Goal: Book appointment/travel/reservation

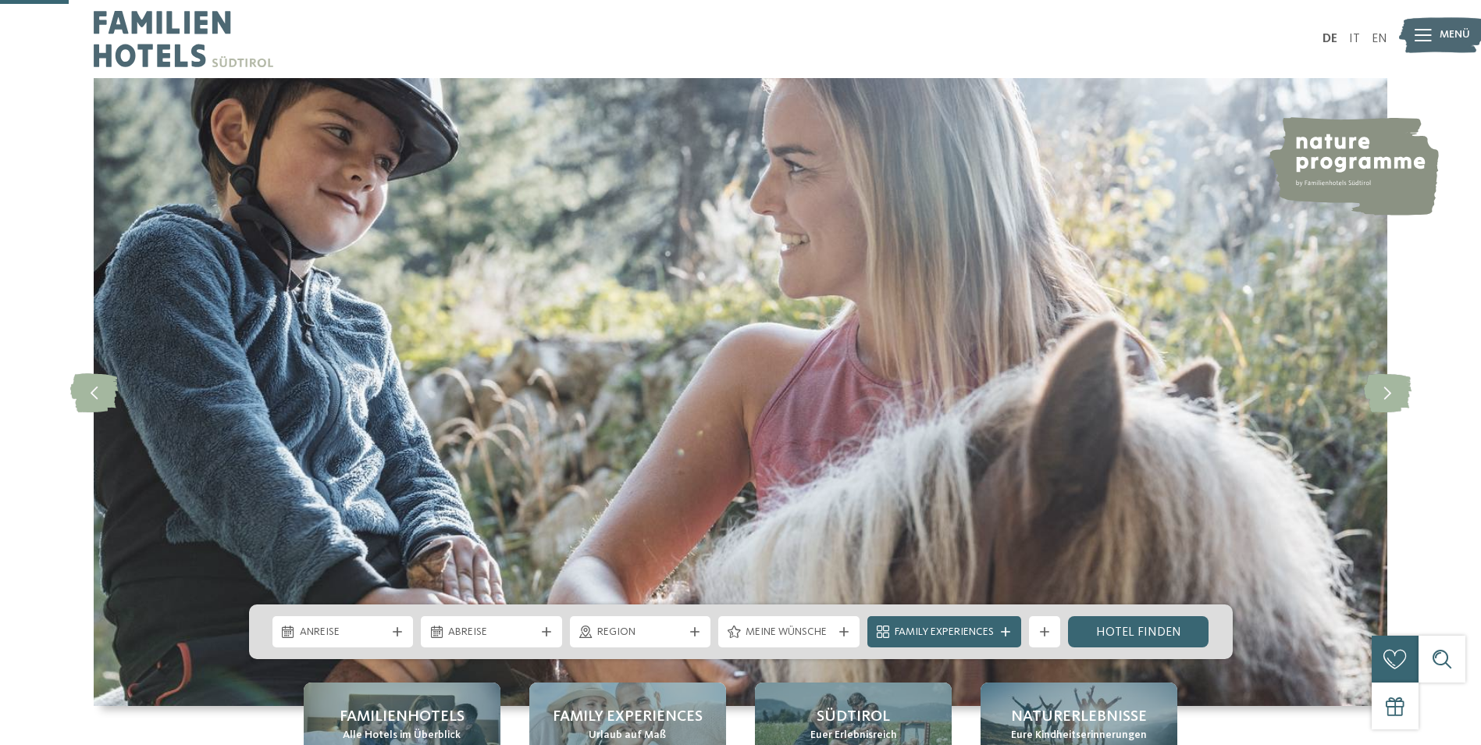
scroll to position [312, 0]
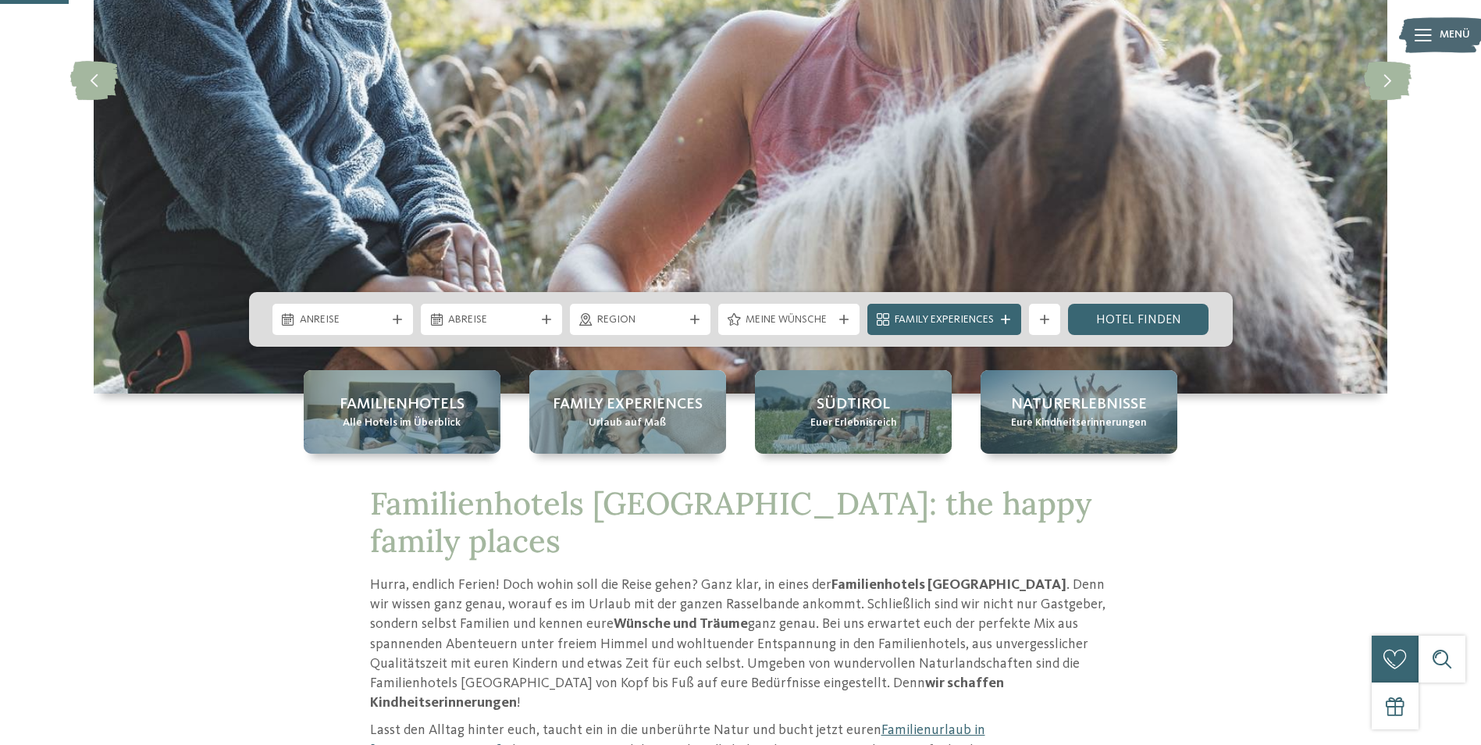
click at [372, 325] on span "Anreise" at bounding box center [343, 320] width 87 height 16
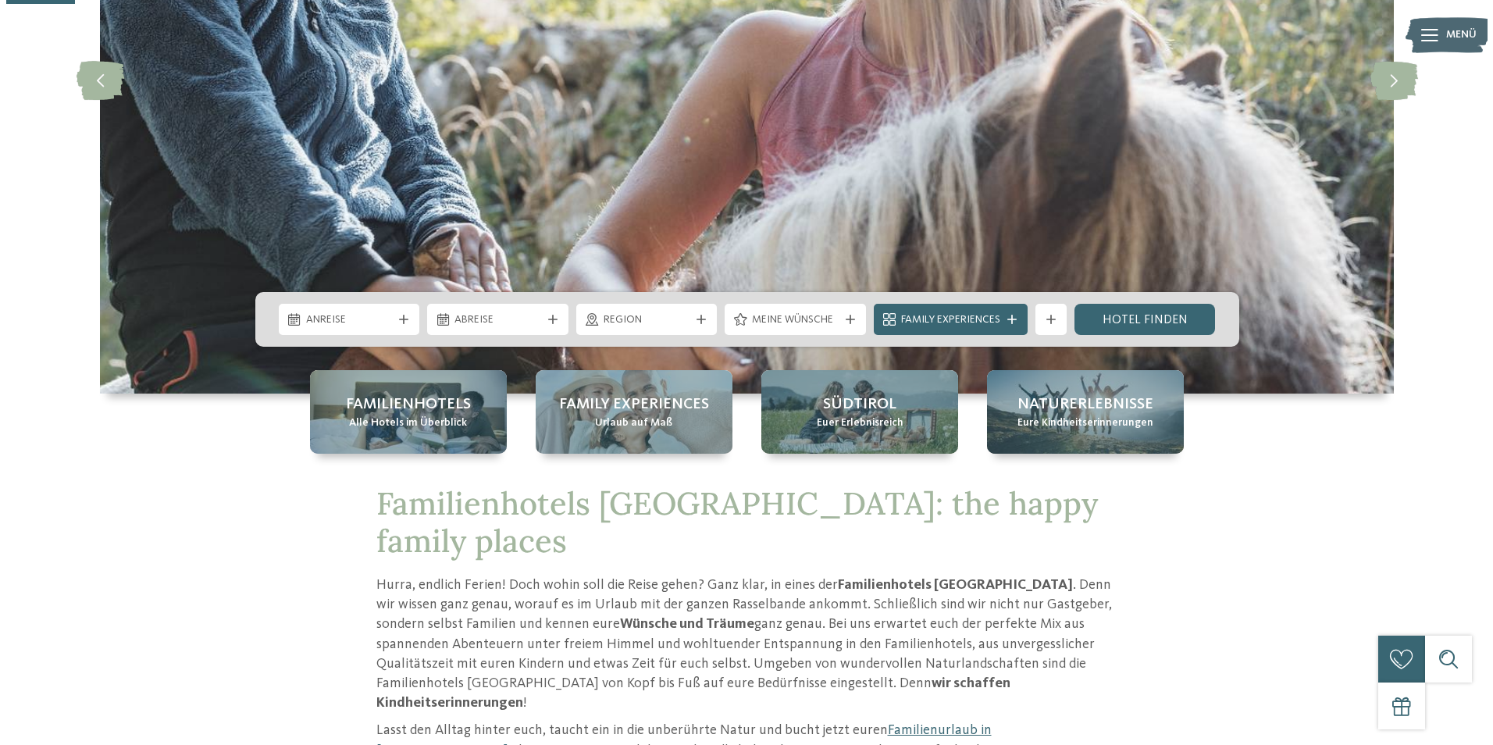
scroll to position [0, 0]
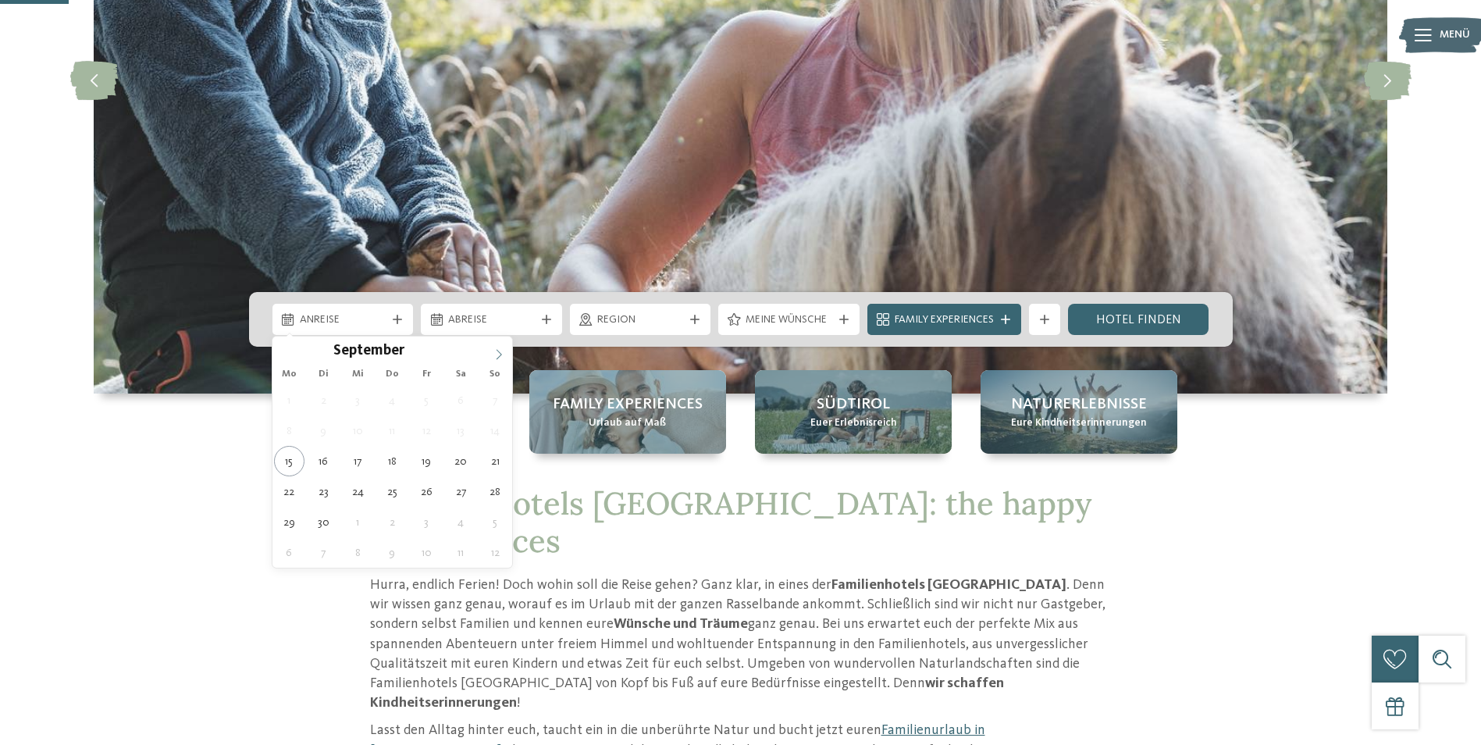
click at [497, 354] on icon at bounding box center [498, 354] width 11 height 11
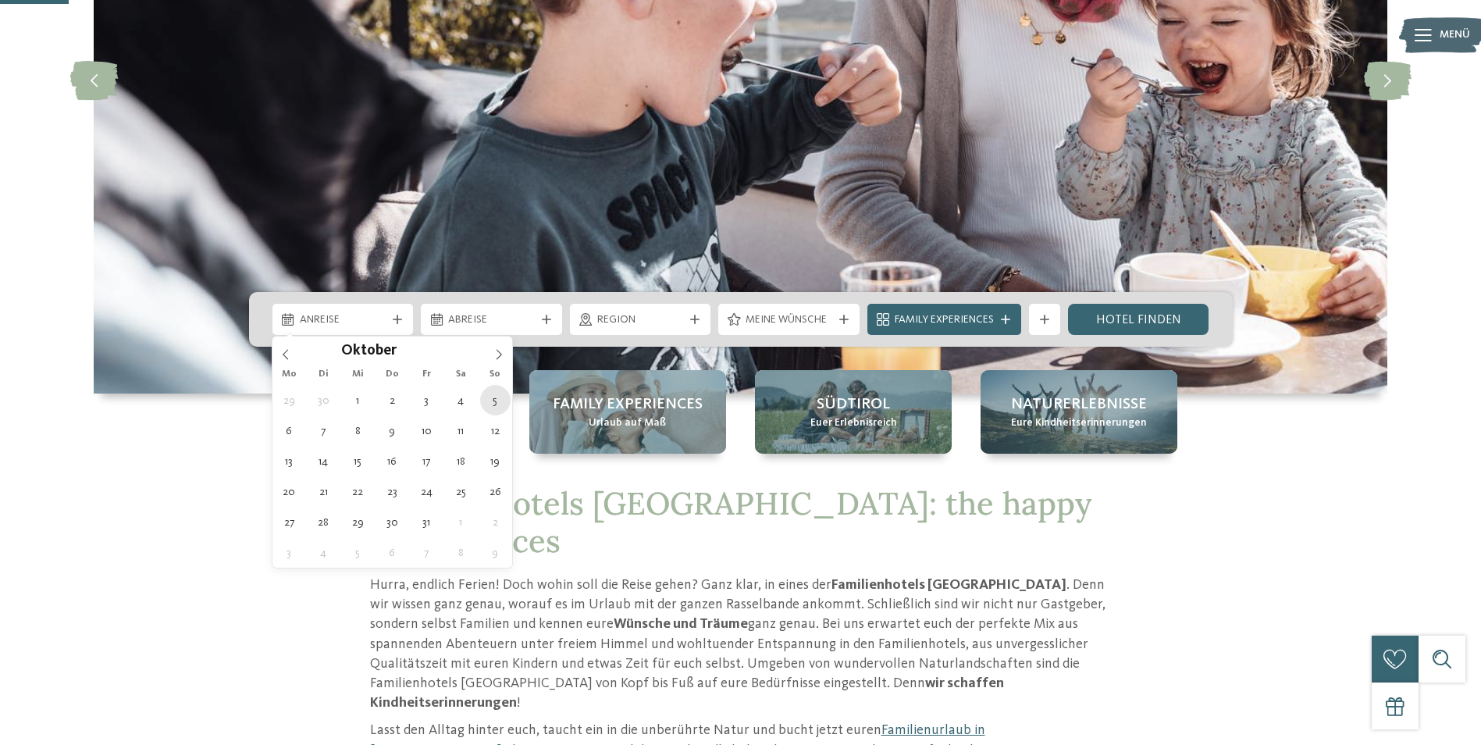
type div "05.10.2025"
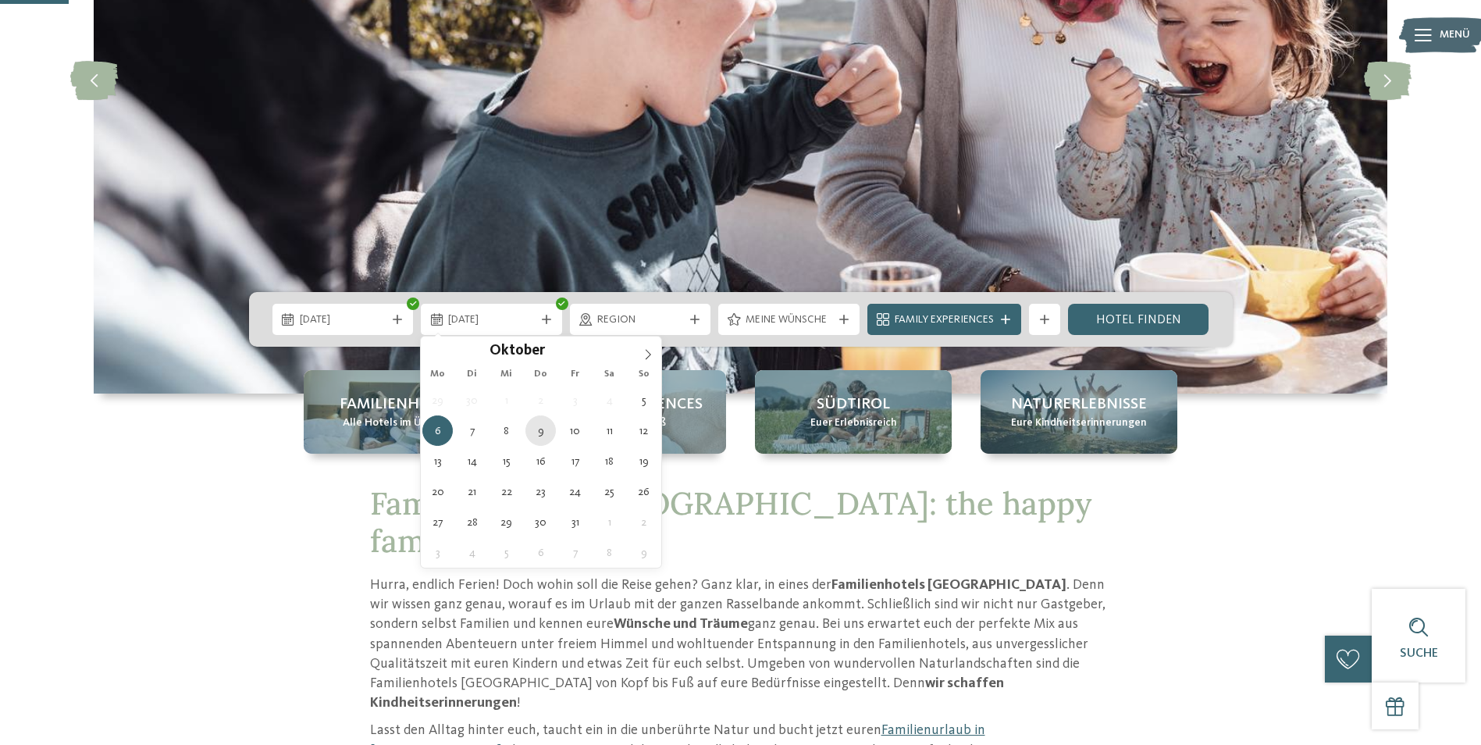
type div "09.10.2025"
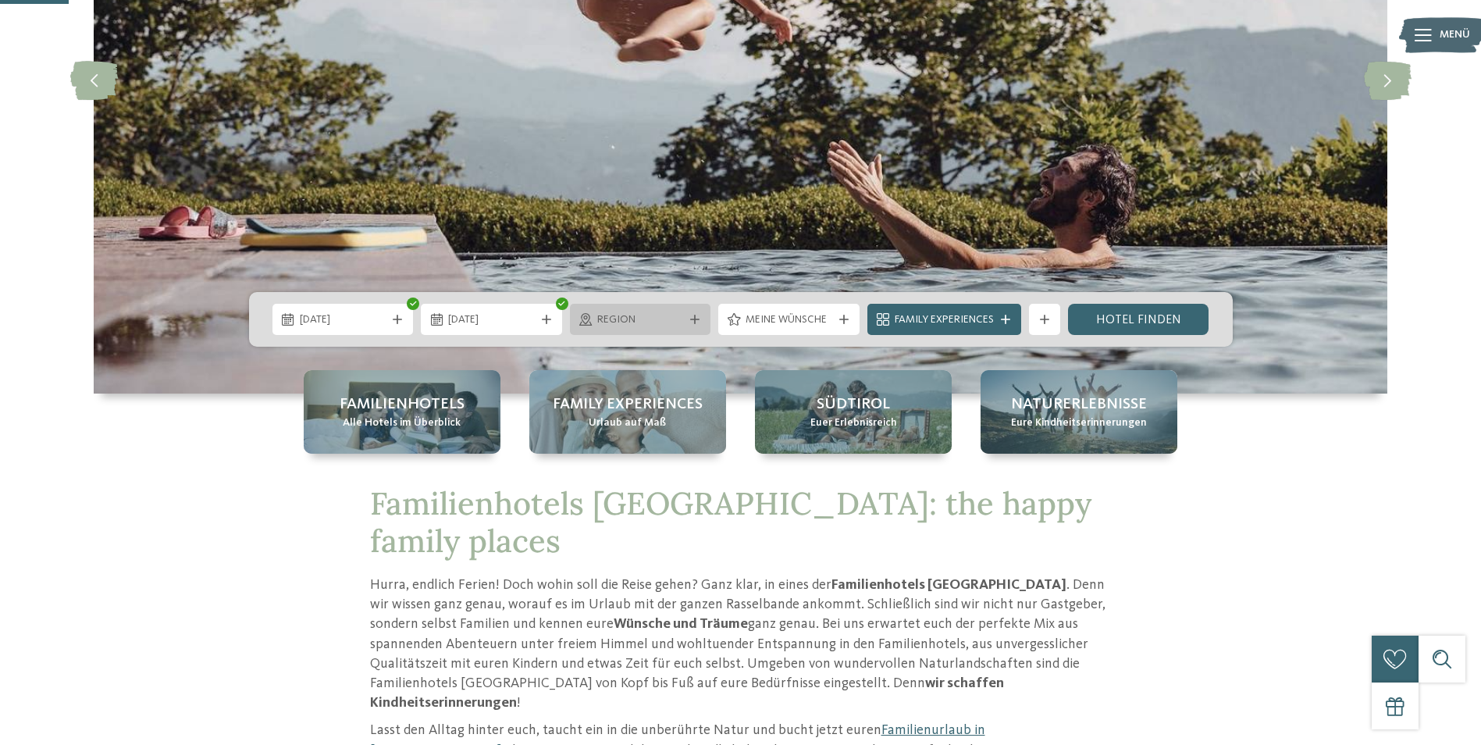
click at [696, 315] on icon at bounding box center [694, 319] width 9 height 9
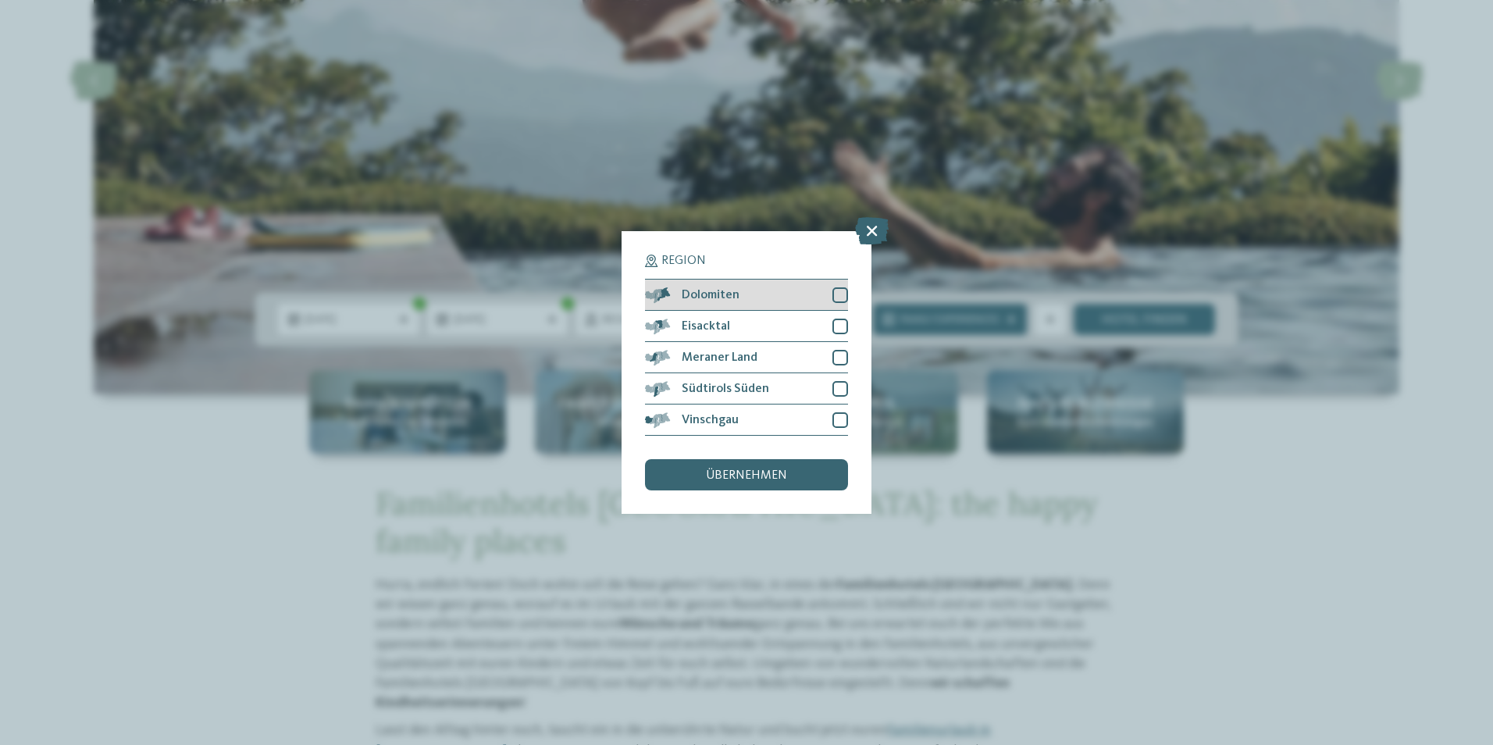
click at [836, 305] on div "Dolomiten" at bounding box center [746, 295] width 203 height 31
click at [846, 325] on div at bounding box center [840, 327] width 16 height 16
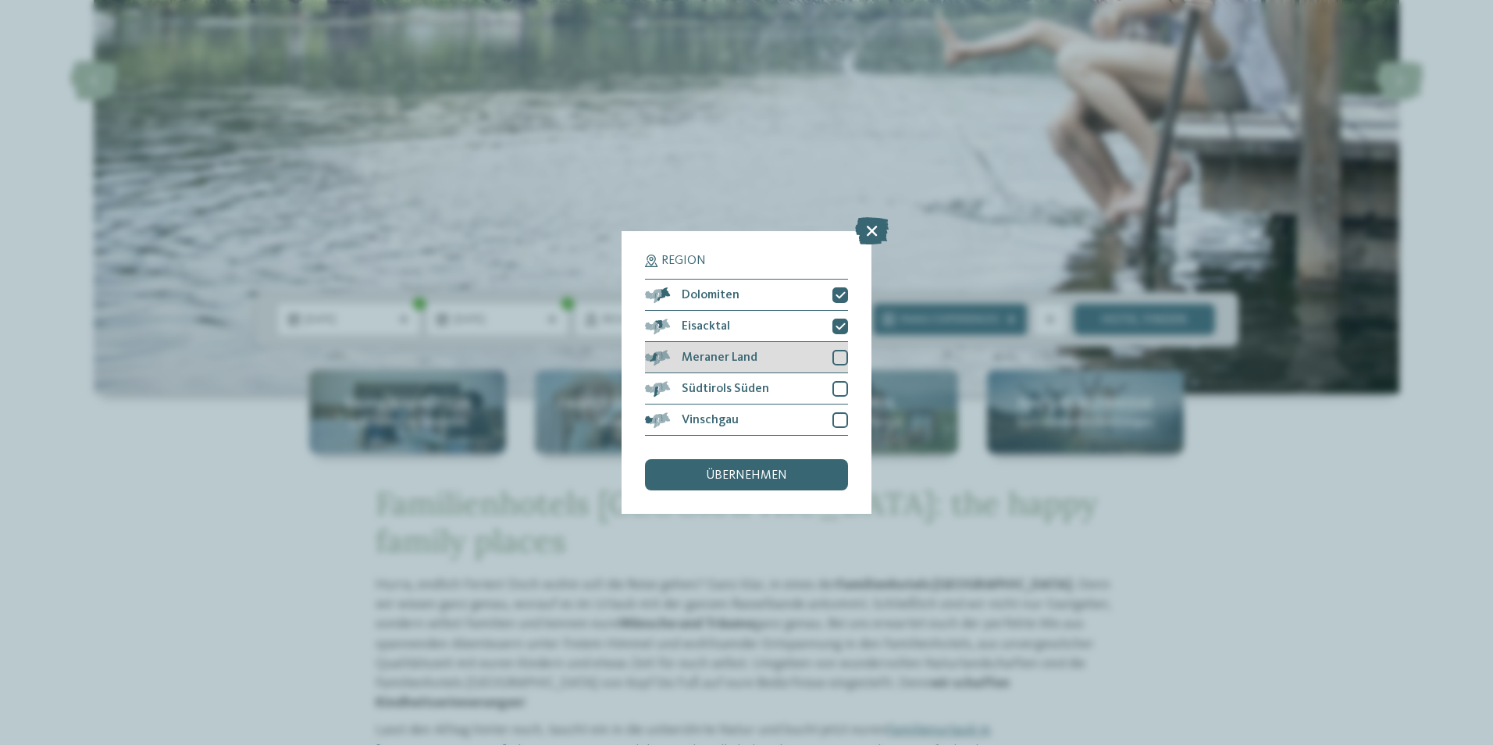
click at [836, 355] on div at bounding box center [840, 358] width 16 height 16
click at [840, 386] on div at bounding box center [840, 389] width 16 height 16
click at [840, 407] on div "Vinschgau" at bounding box center [746, 419] width 203 height 31
click at [802, 468] on div "übernehmen" at bounding box center [746, 474] width 203 height 31
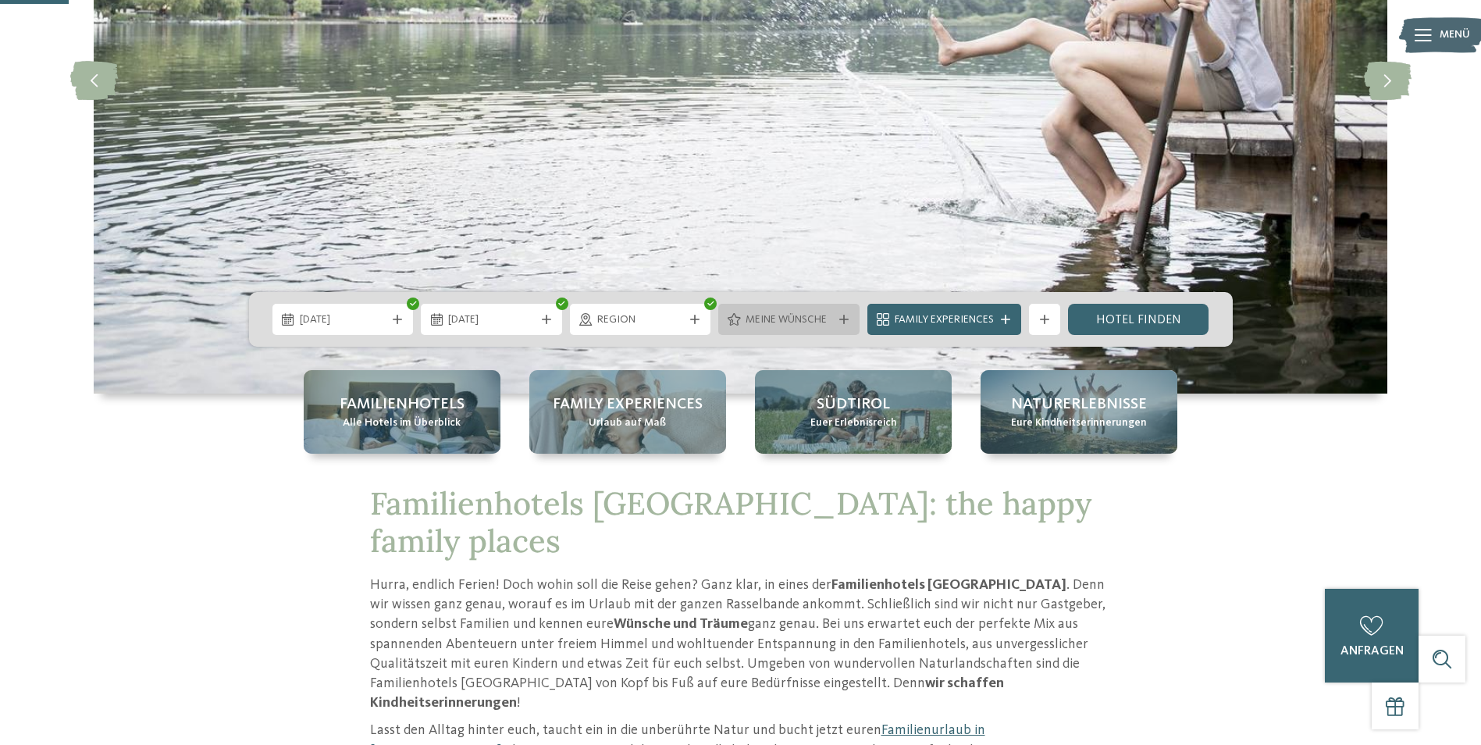
click at [844, 315] on icon at bounding box center [843, 319] width 9 height 9
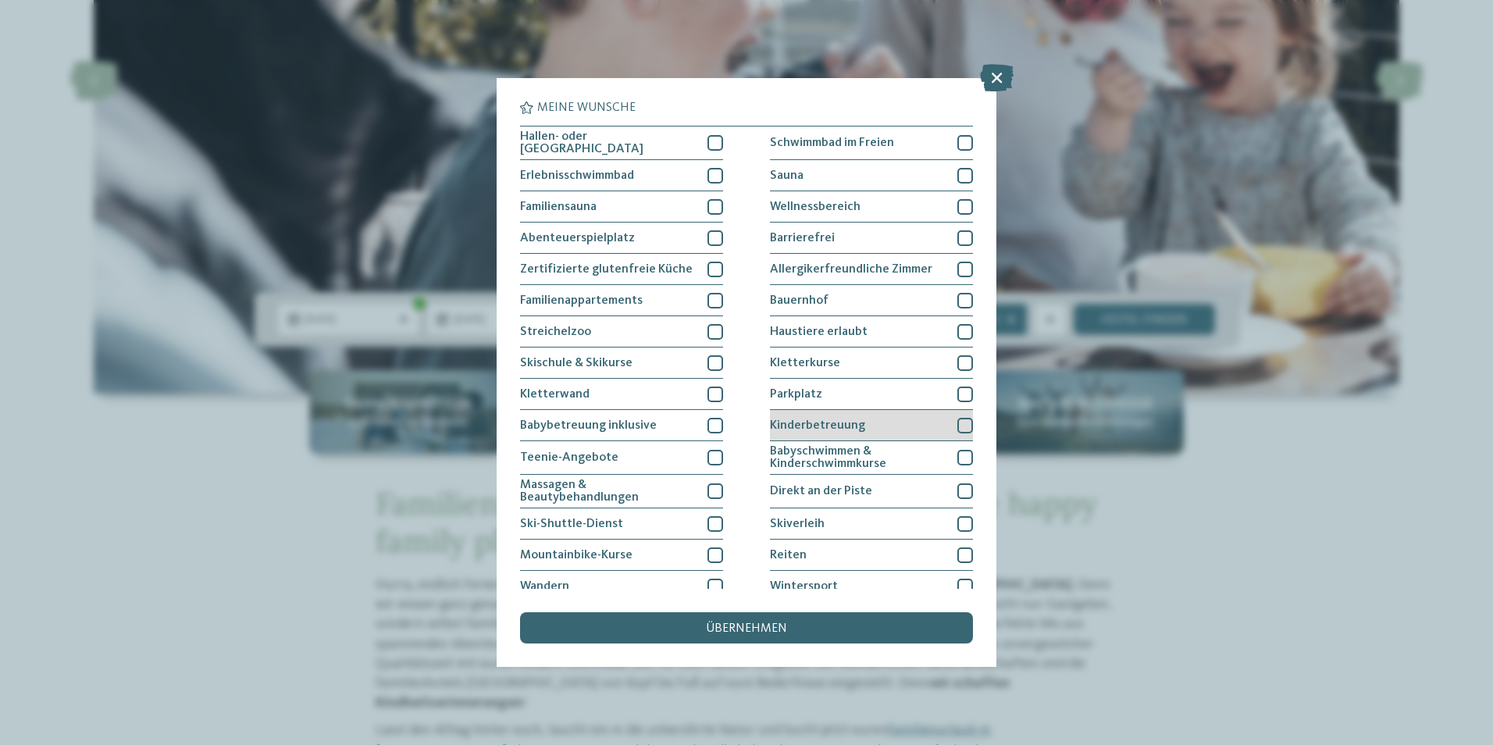
click at [957, 423] on div at bounding box center [965, 426] width 16 height 16
click at [701, 625] on div "übernehmen" at bounding box center [746, 627] width 453 height 31
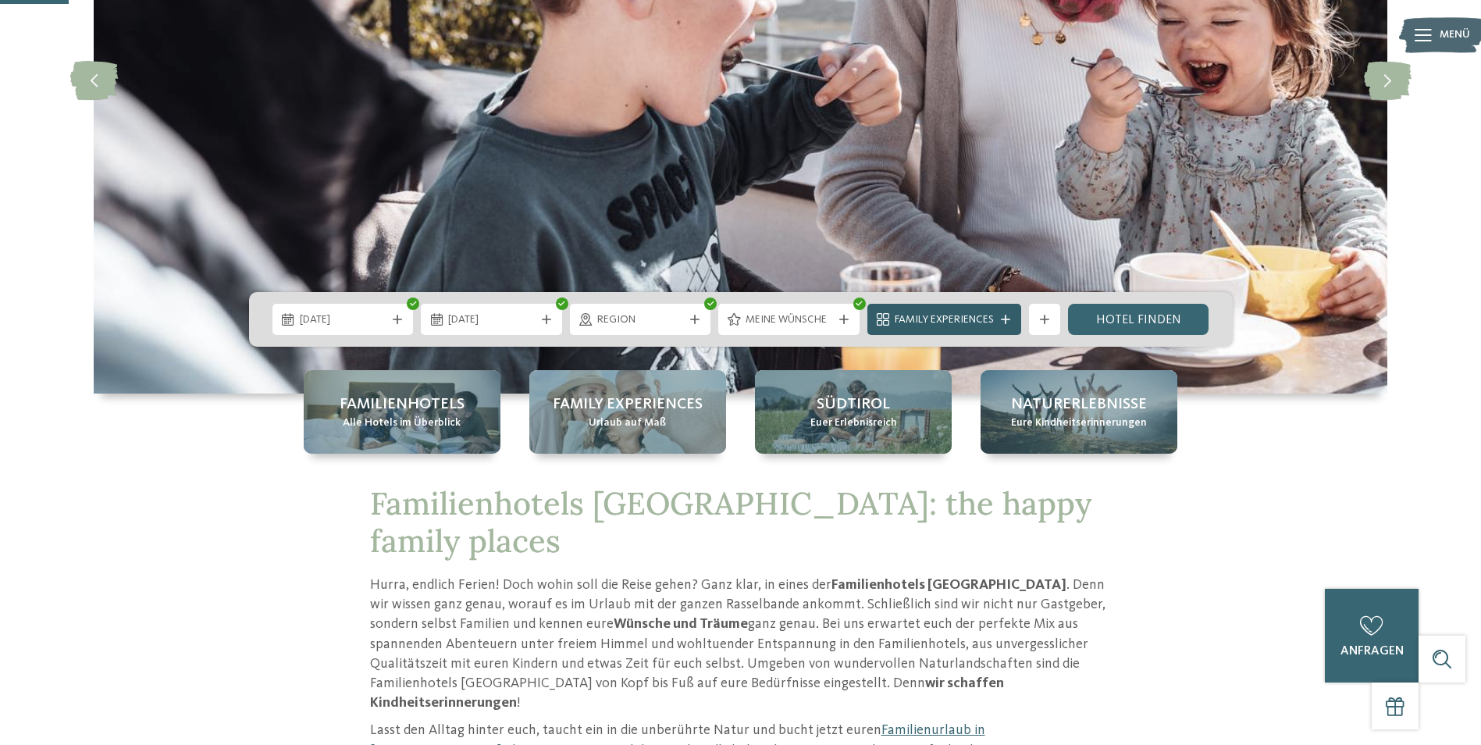
click at [1006, 326] on div "Family Experiences" at bounding box center [944, 319] width 154 height 31
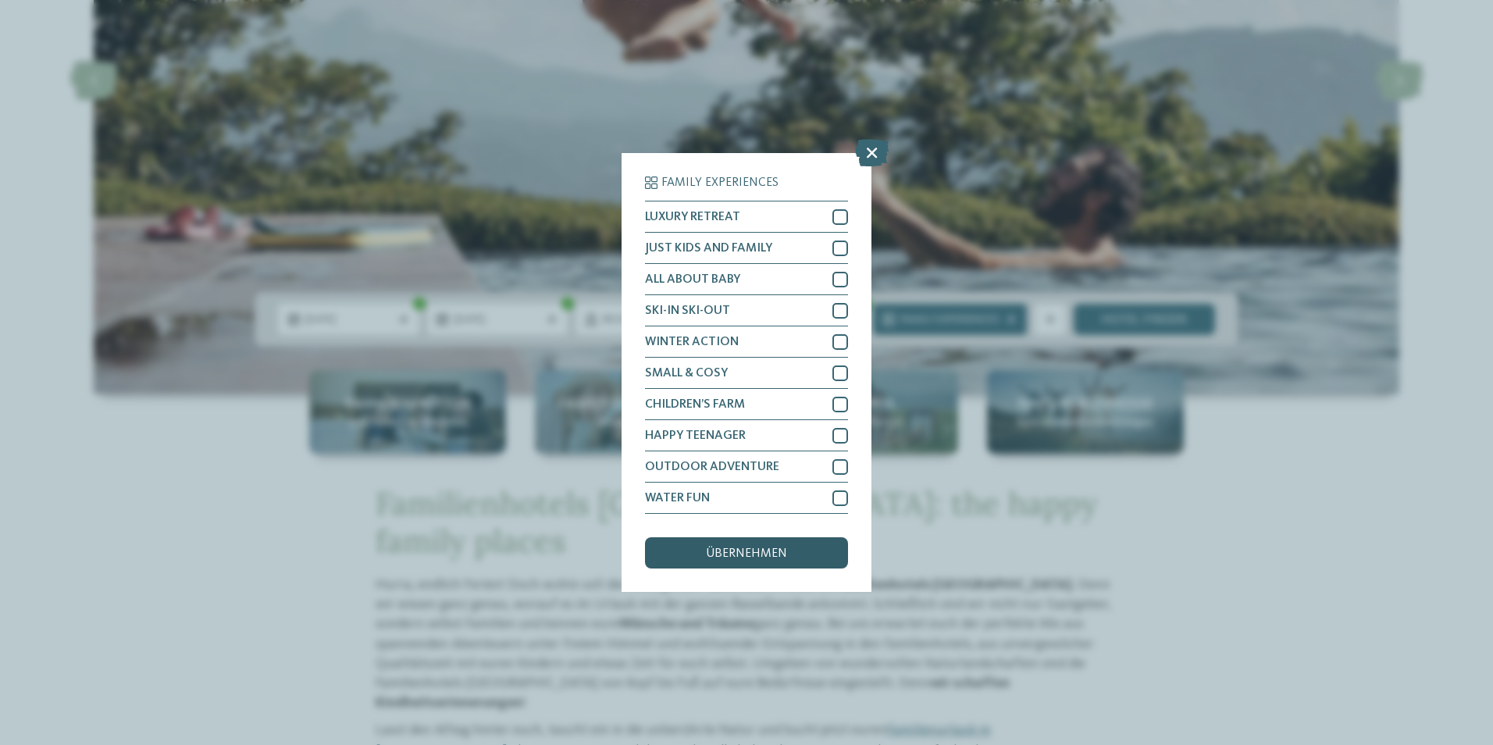
click at [722, 550] on span "übernehmen" at bounding box center [746, 553] width 81 height 12
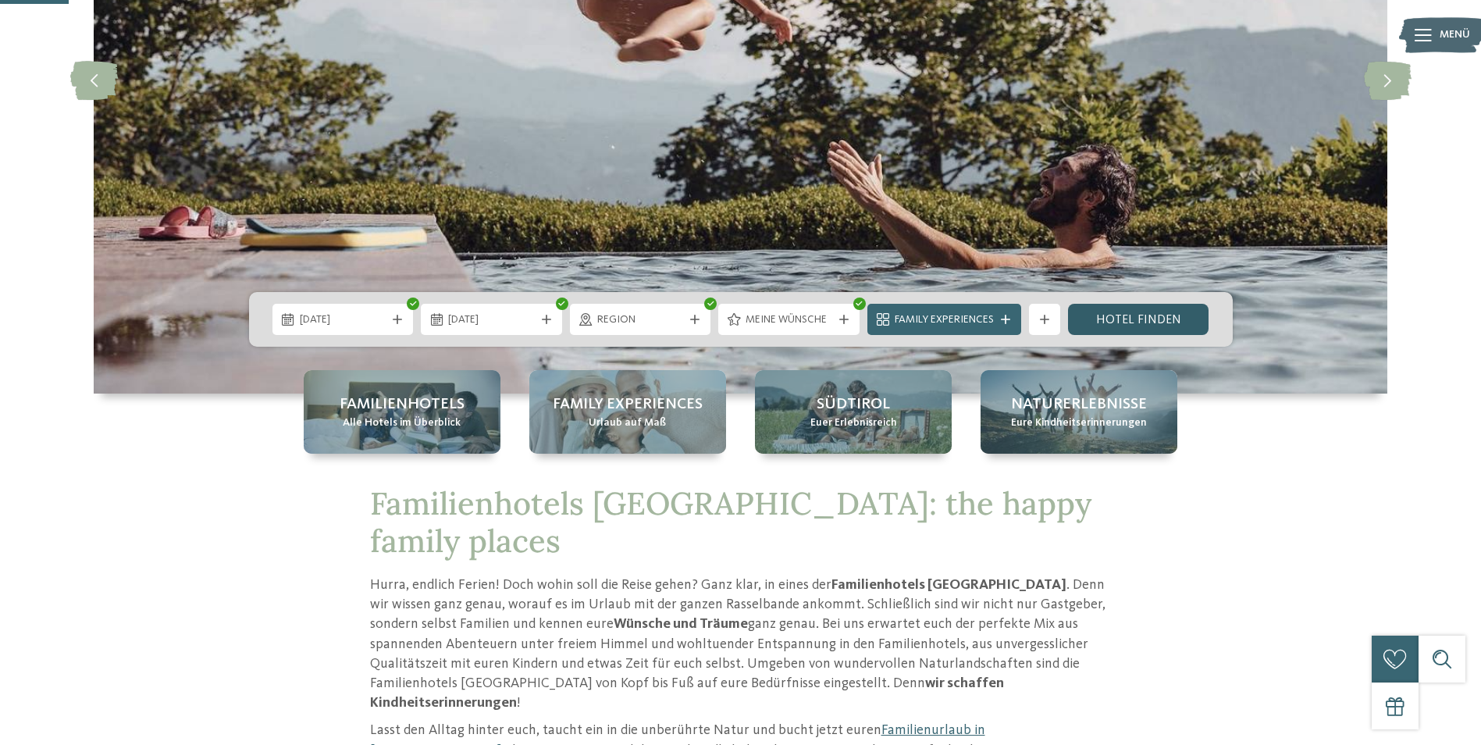
click at [1133, 323] on link "Hotel finden" at bounding box center [1138, 319] width 141 height 31
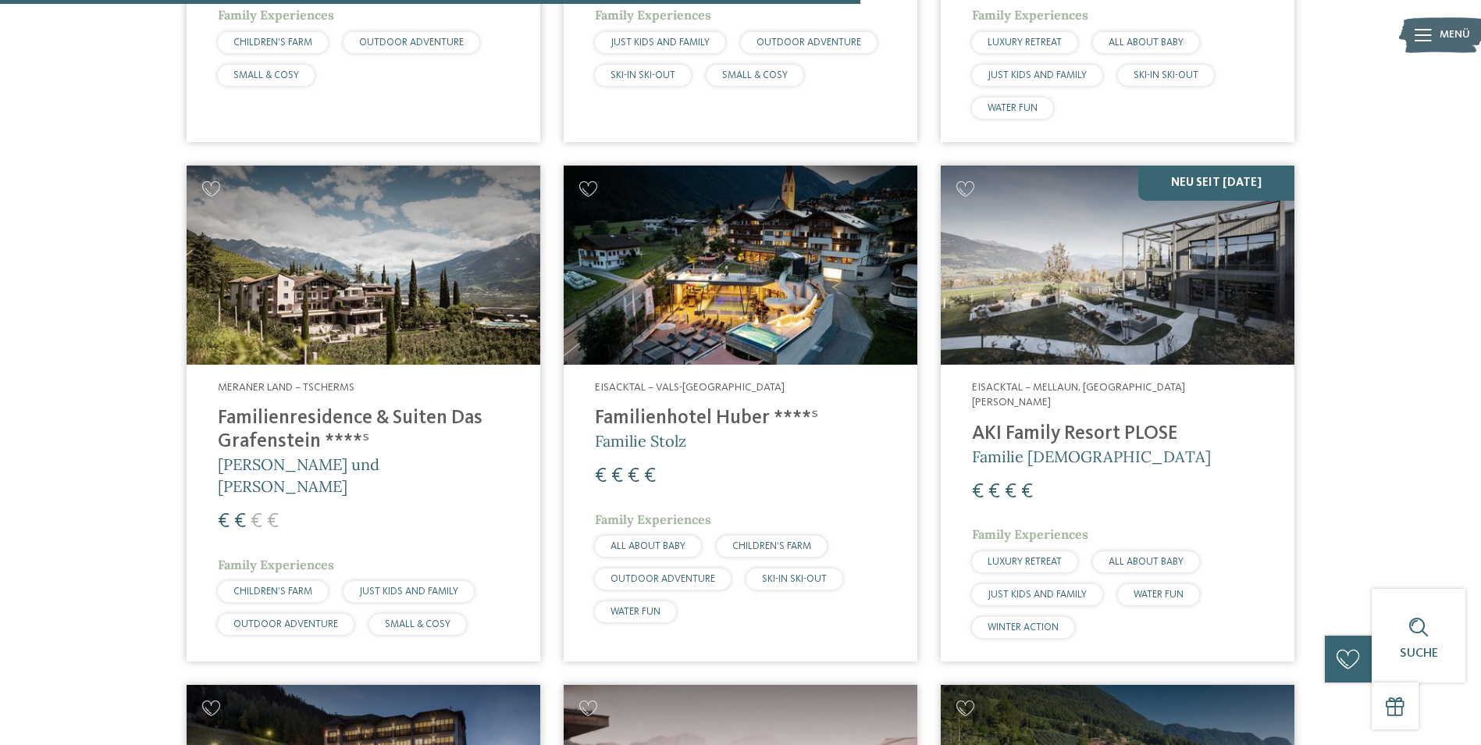
scroll to position [2074, 0]
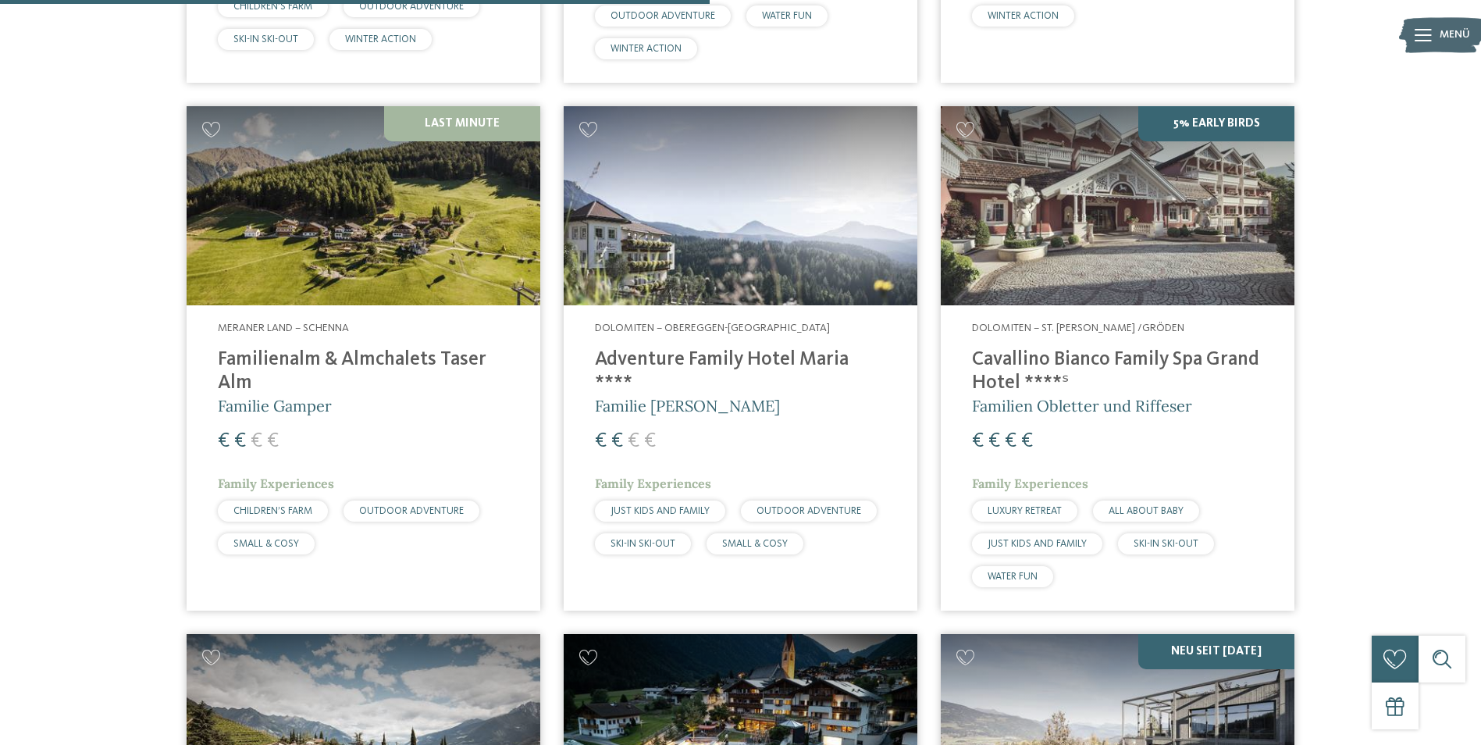
drag, startPoint x: 345, startPoint y: 226, endPoint x: 299, endPoint y: 263, distance: 58.9
click at [345, 226] on img at bounding box center [364, 205] width 354 height 199
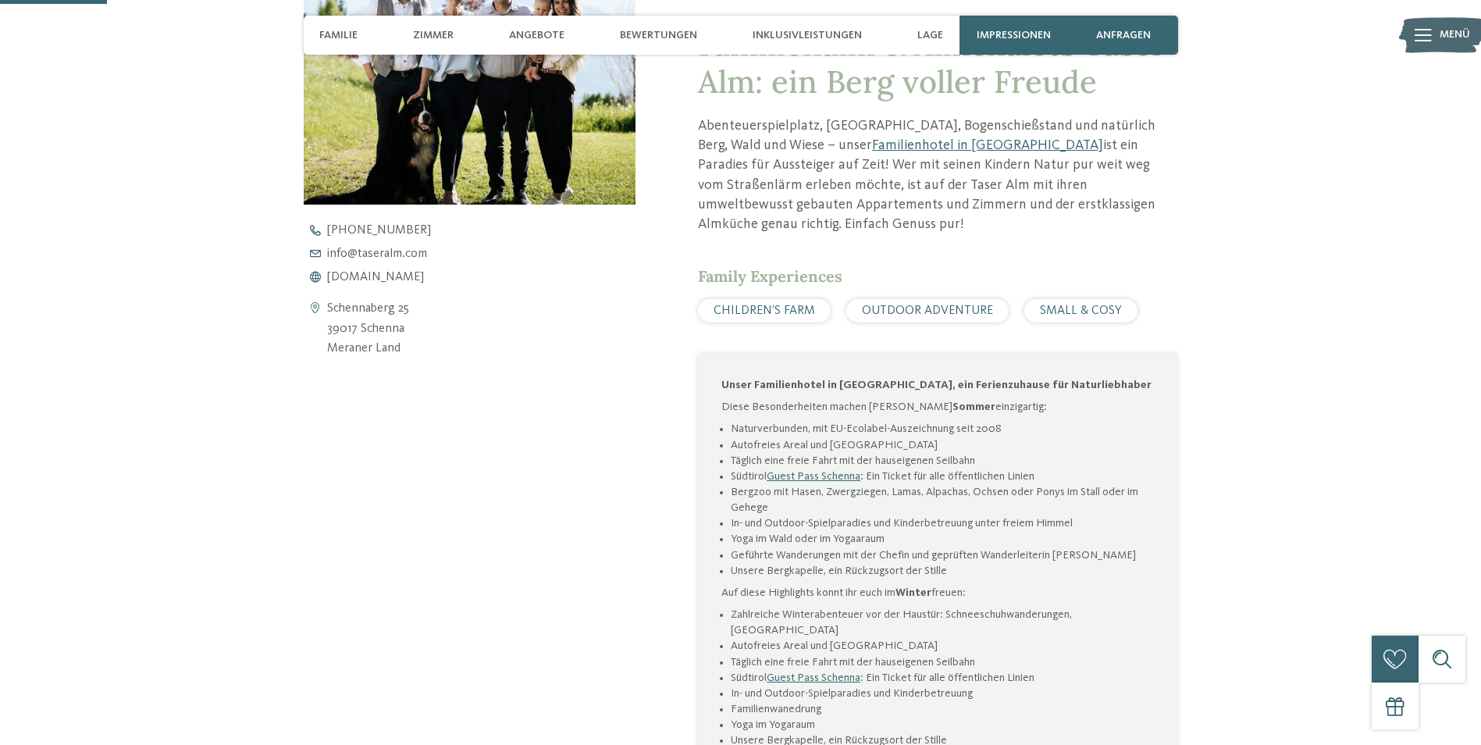
scroll to position [703, 0]
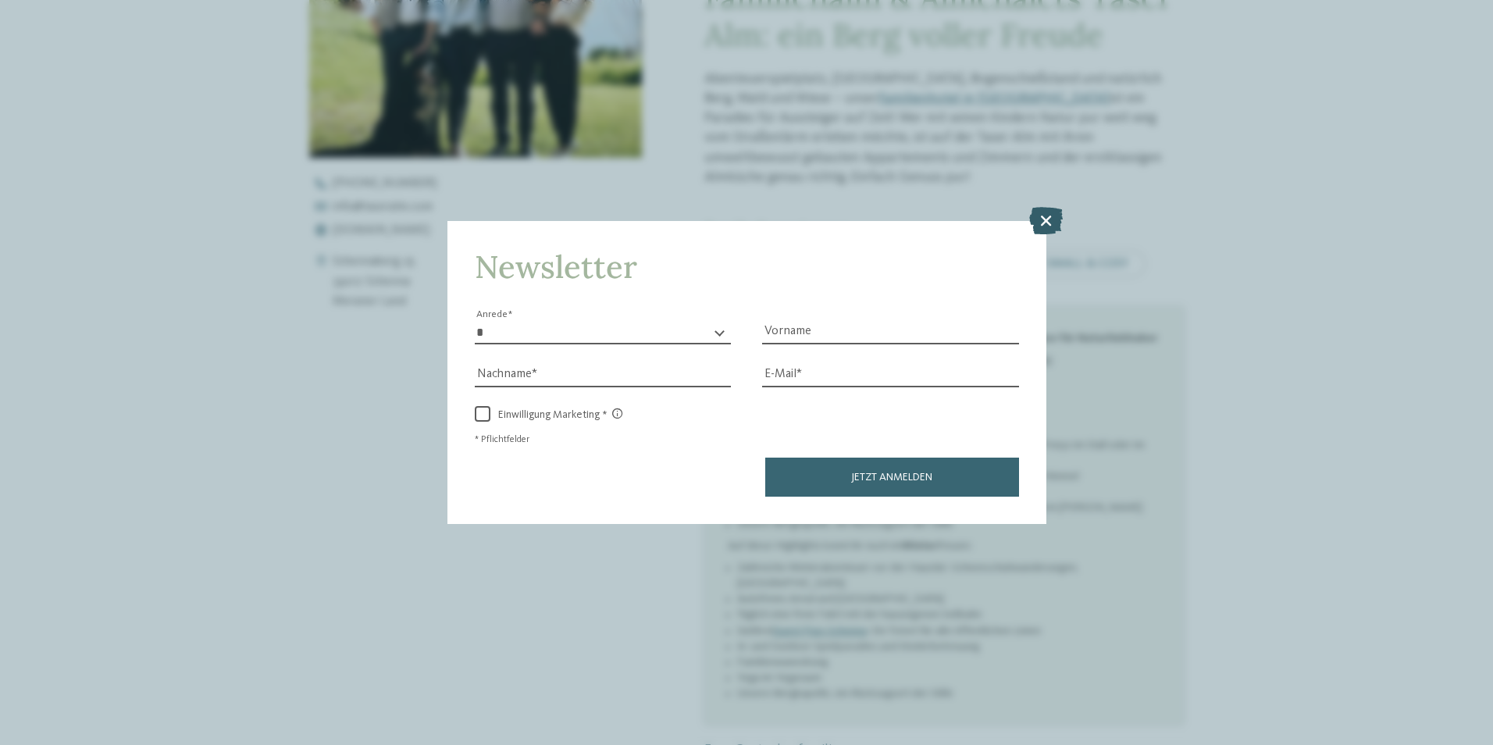
click at [1042, 222] on icon at bounding box center [1046, 219] width 34 height 27
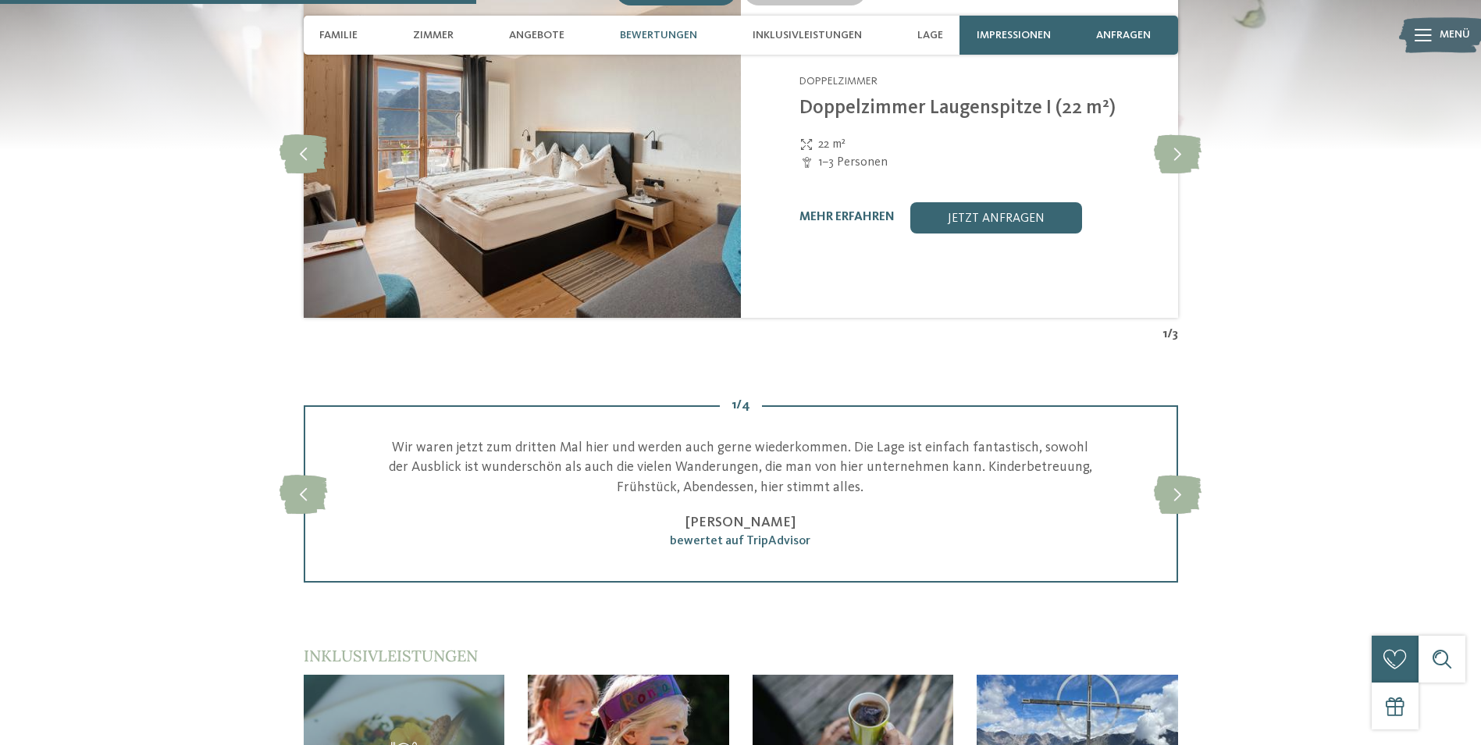
scroll to position [2108, 0]
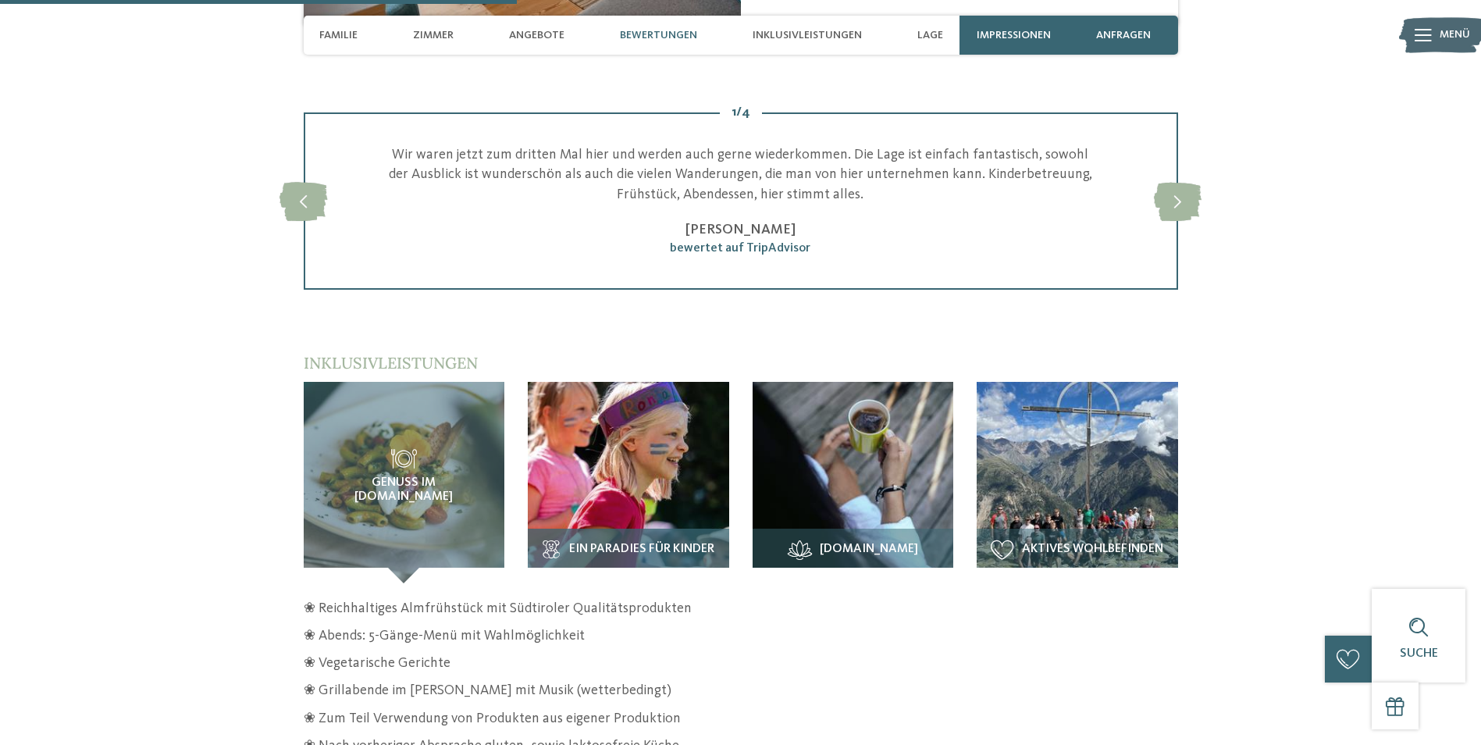
click at [607, 479] on img at bounding box center [628, 482] width 201 height 201
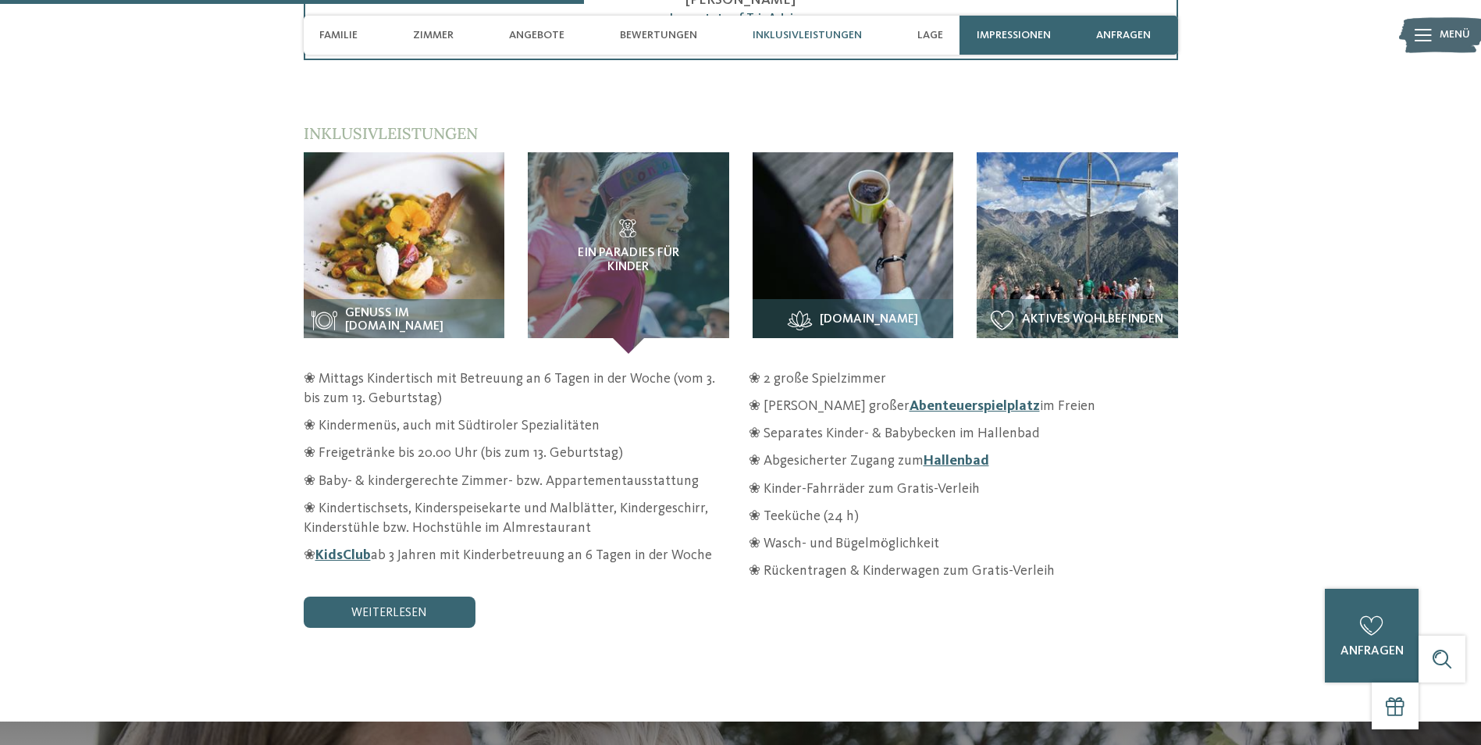
scroll to position [2342, 0]
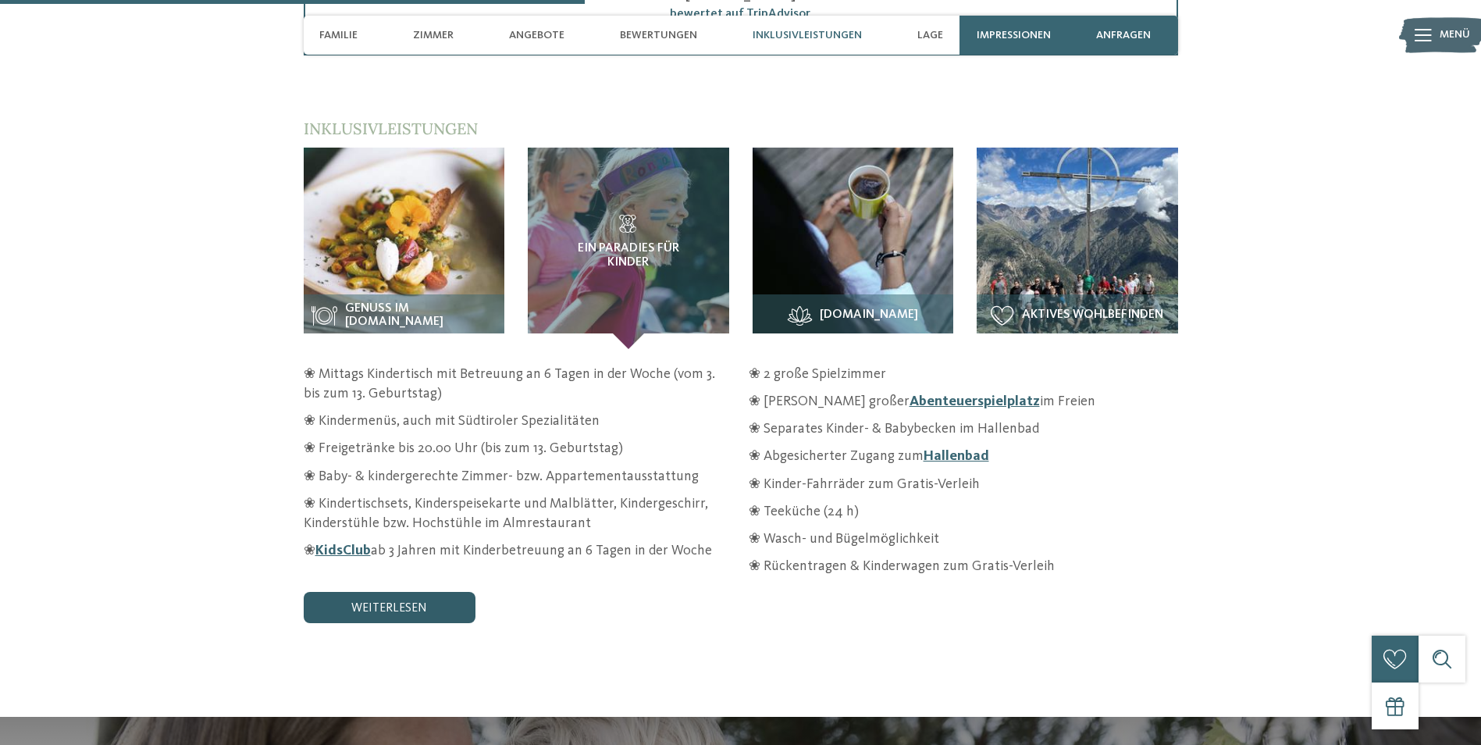
click at [364, 592] on link "weiterlesen" at bounding box center [390, 607] width 172 height 31
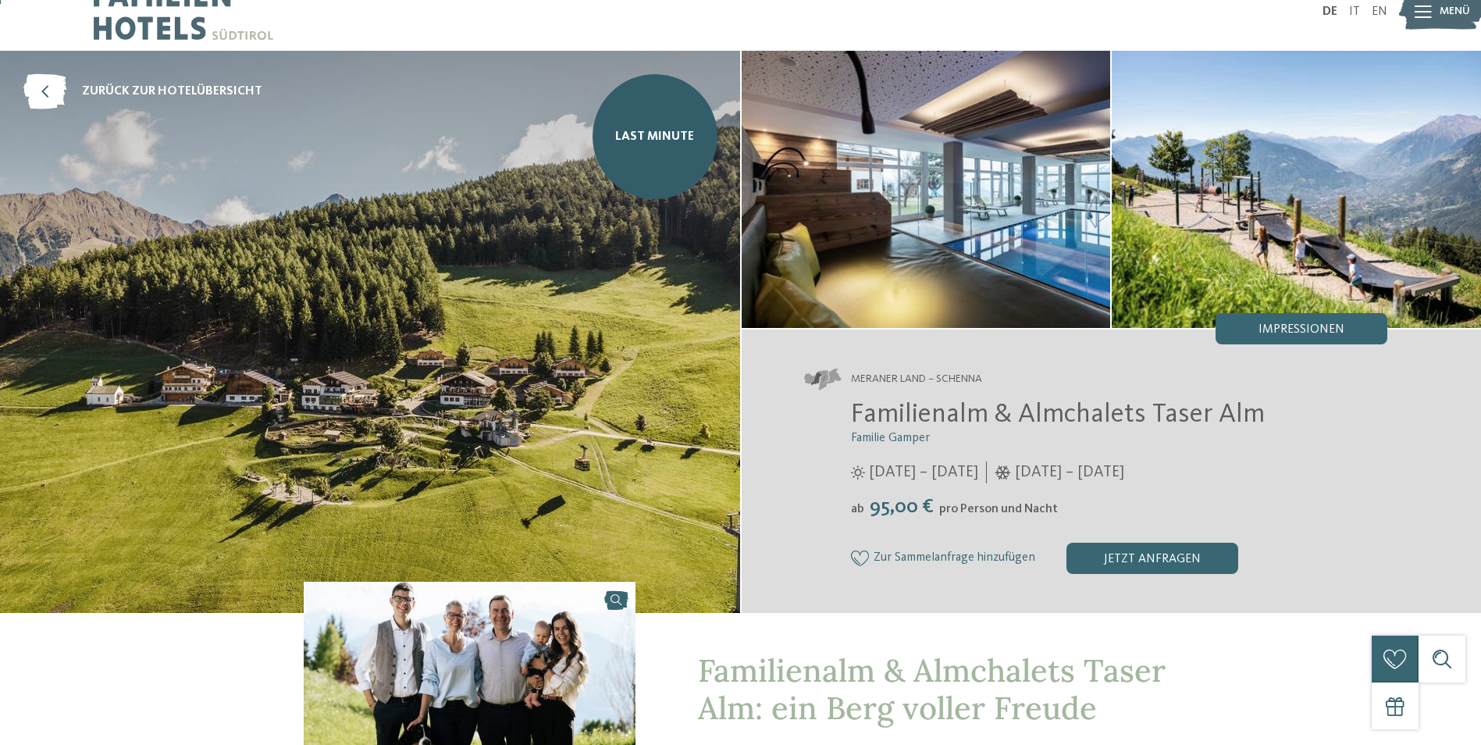
scroll to position [0, 0]
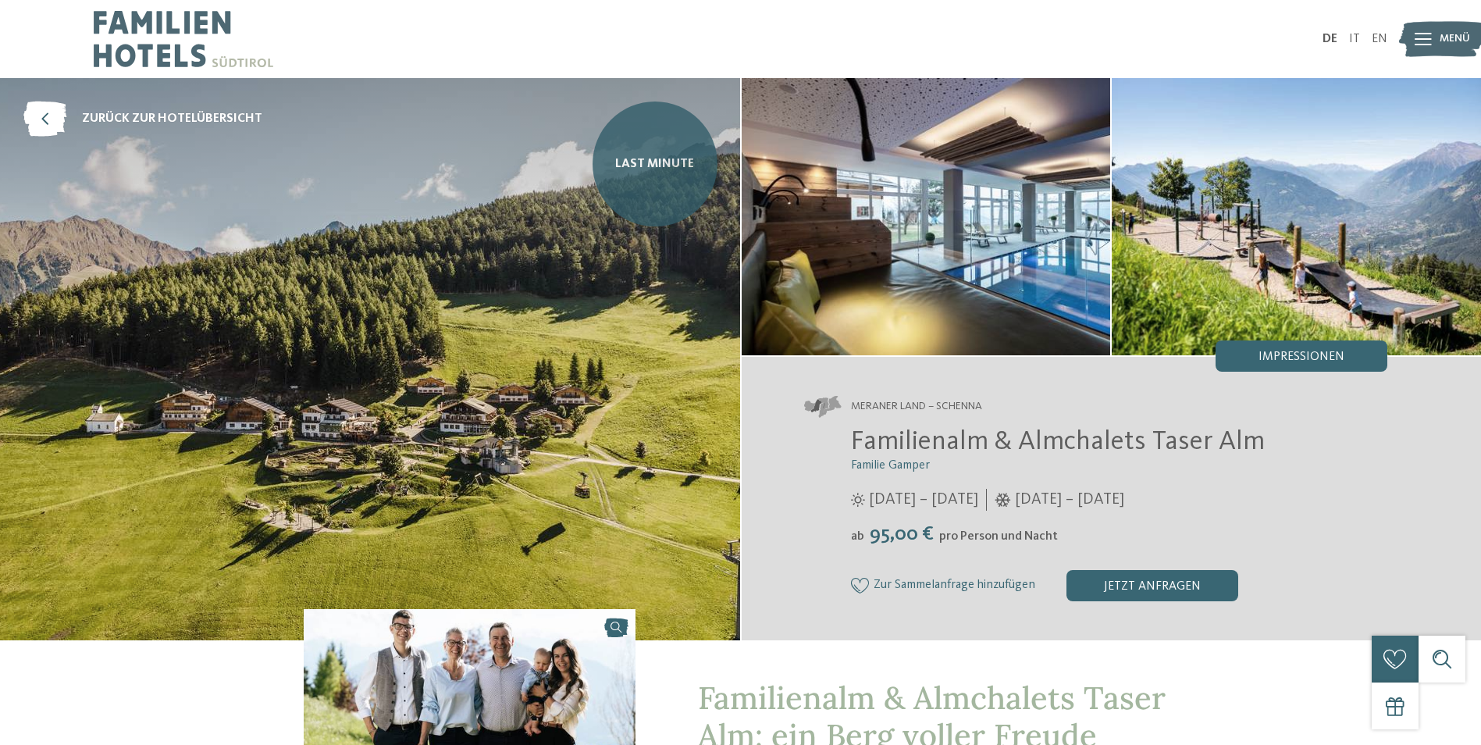
click at [653, 134] on link "Last Minute" at bounding box center [655, 163] width 125 height 125
click at [34, 101] on icon at bounding box center [44, 118] width 43 height 35
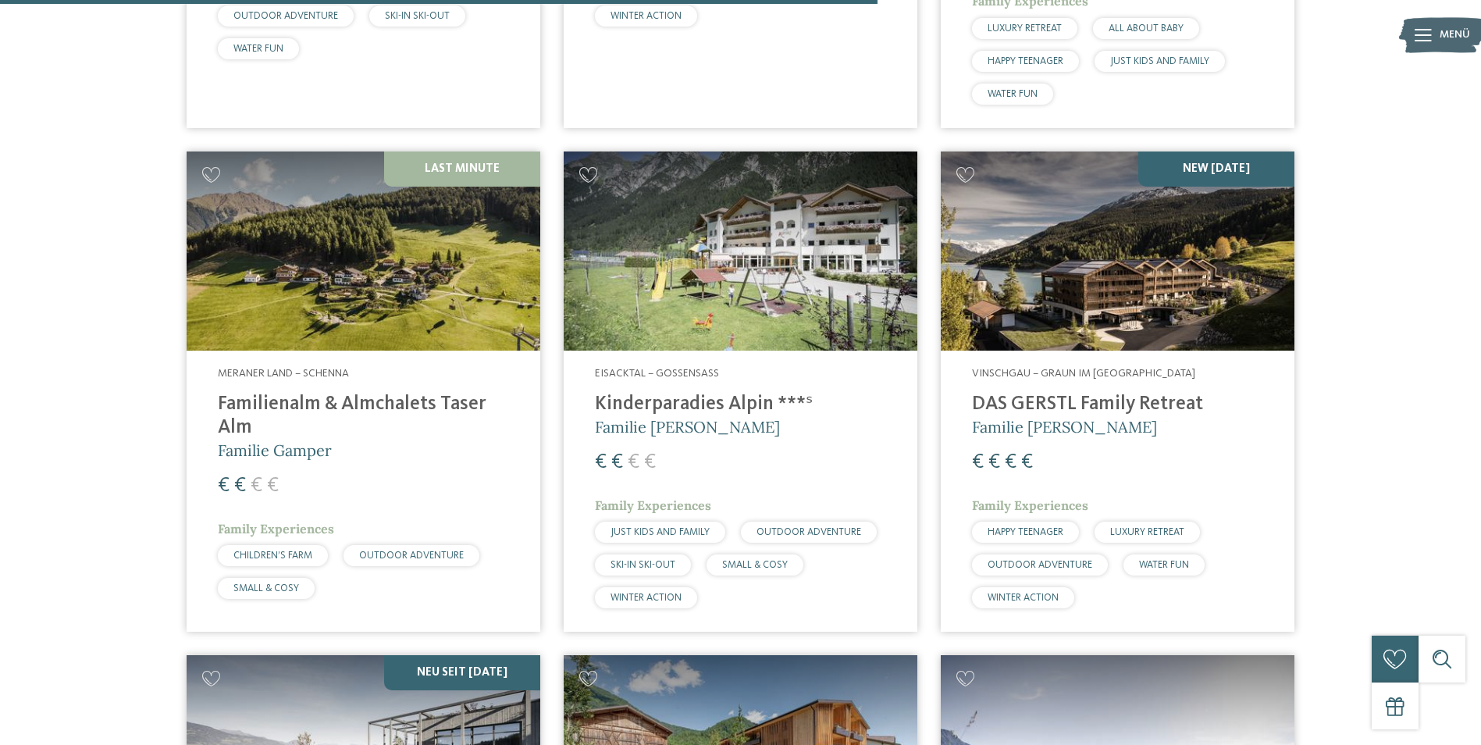
scroll to position [2576, 0]
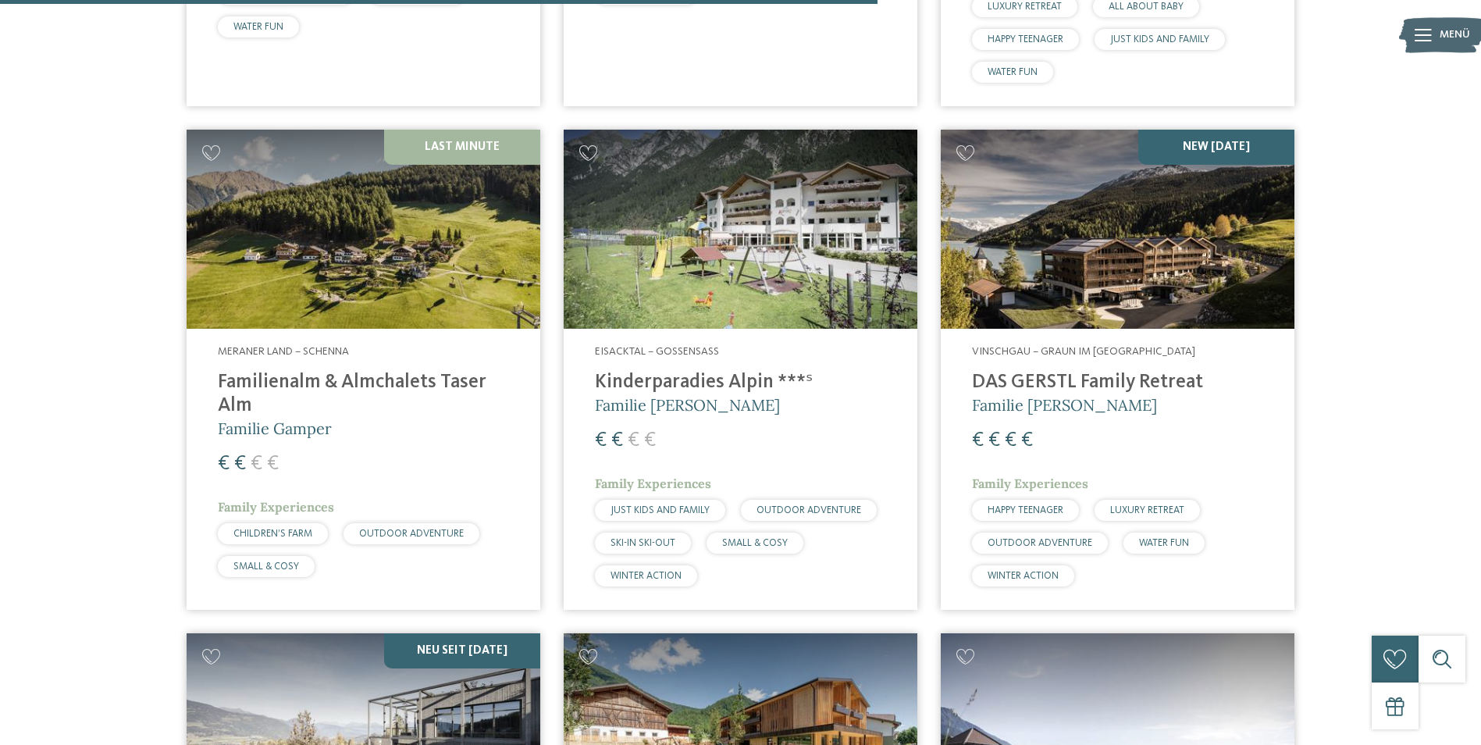
click at [334, 371] on h4 "Familienalm & Almchalets Taser Alm" at bounding box center [363, 394] width 291 height 47
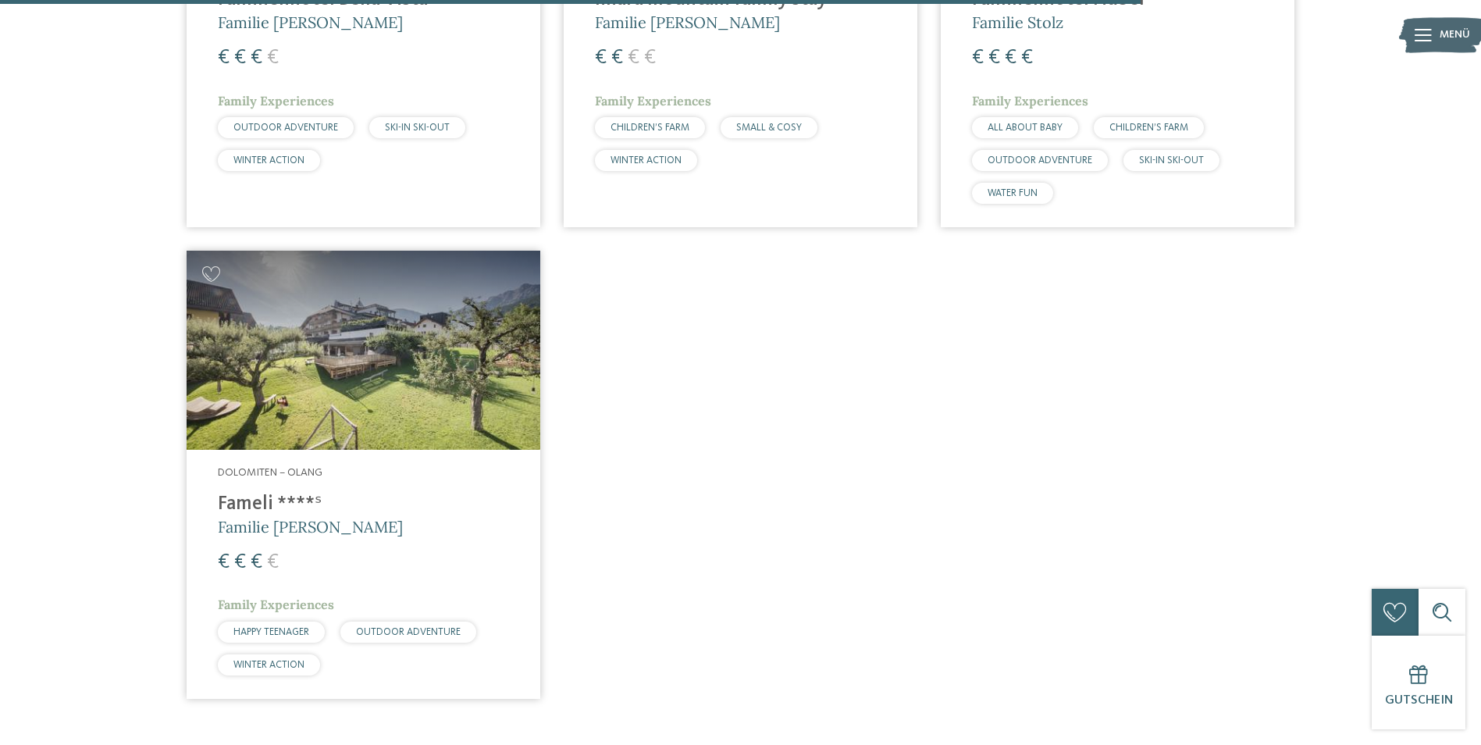
scroll to position [3566, 0]
